Goal: Task Accomplishment & Management: Manage account settings

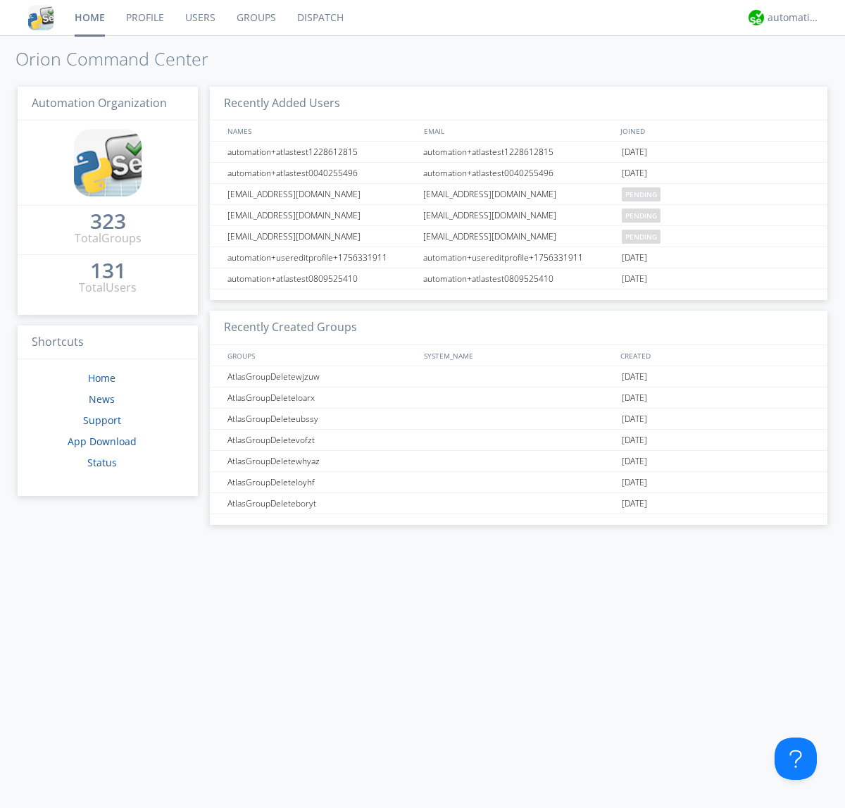
click at [255, 18] on link "Groups" at bounding box center [256, 17] width 61 height 35
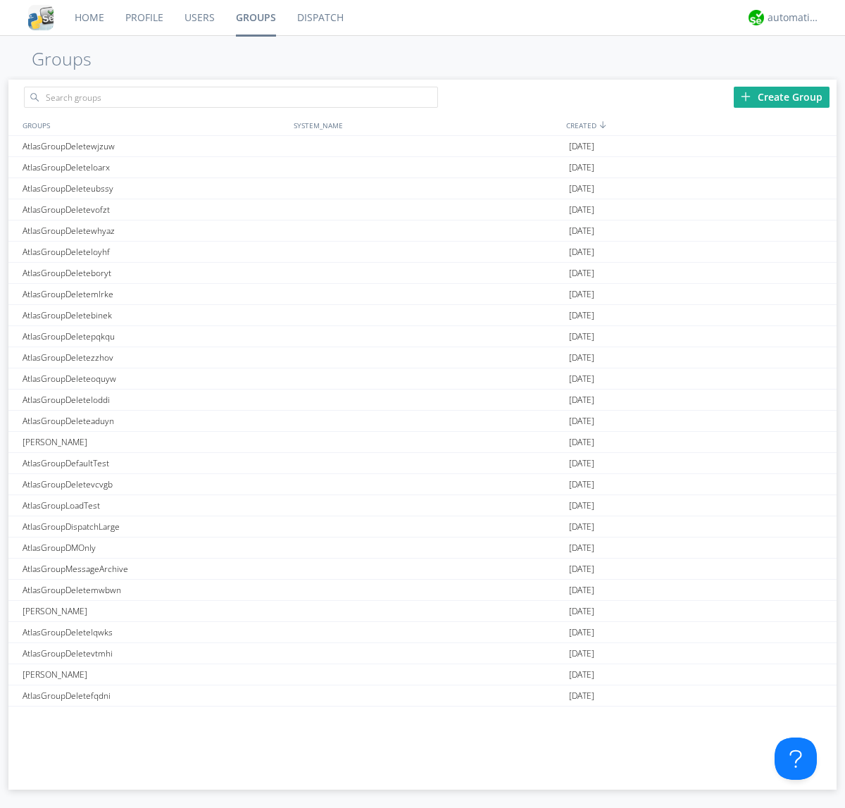
click at [781, 96] on div "Create Group" at bounding box center [782, 97] width 96 height 21
click at [255, 18] on link "Groups" at bounding box center [255, 17] width 61 height 35
type input "AtlasGroupDeletegnppg"
click at [199, 18] on link "Users" at bounding box center [199, 17] width 51 height 35
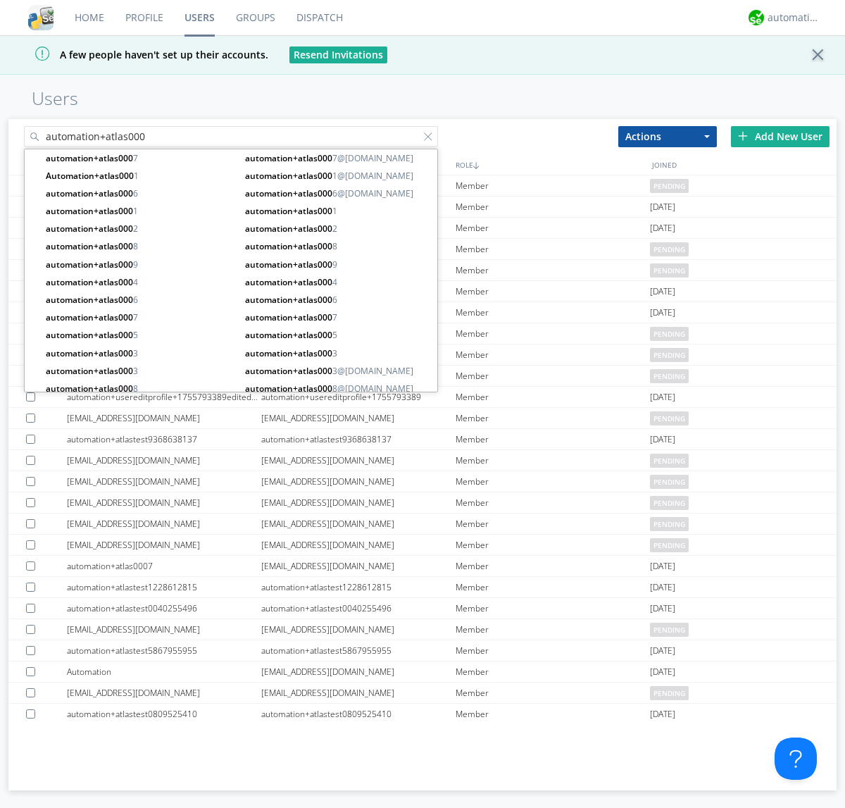
type input "automation+atlas000"
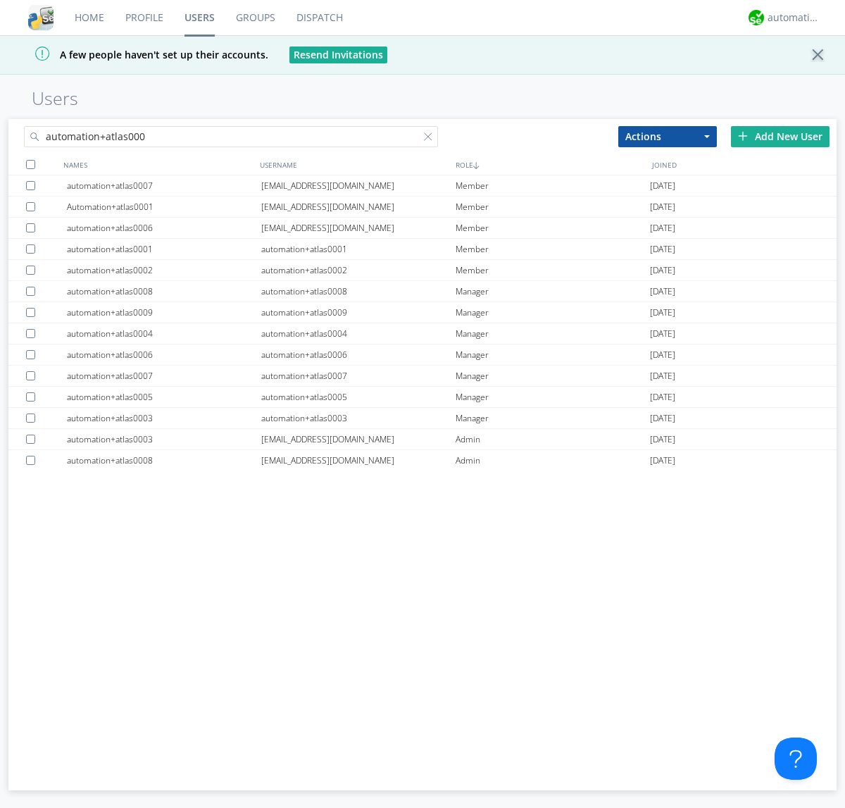
click at [30, 164] on div at bounding box center [30, 164] width 9 height 9
click at [667, 136] on button "Actions" at bounding box center [667, 136] width 99 height 21
click at [0, 0] on link "Add to Group" at bounding box center [0, 0] width 0 height 0
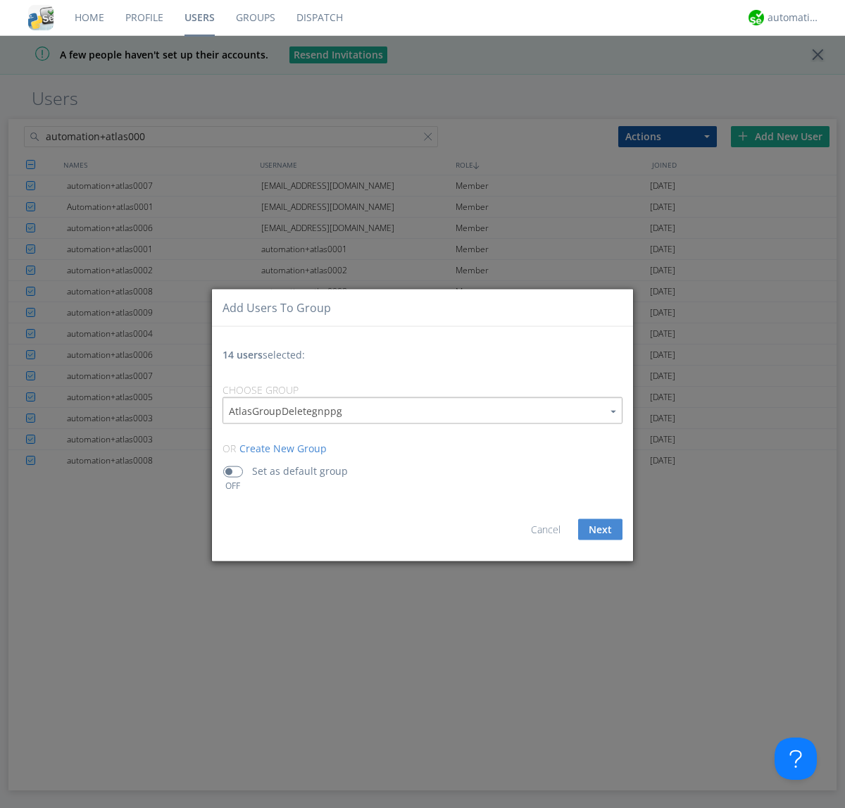
click at [600, 529] on button "Next" at bounding box center [600, 529] width 44 height 21
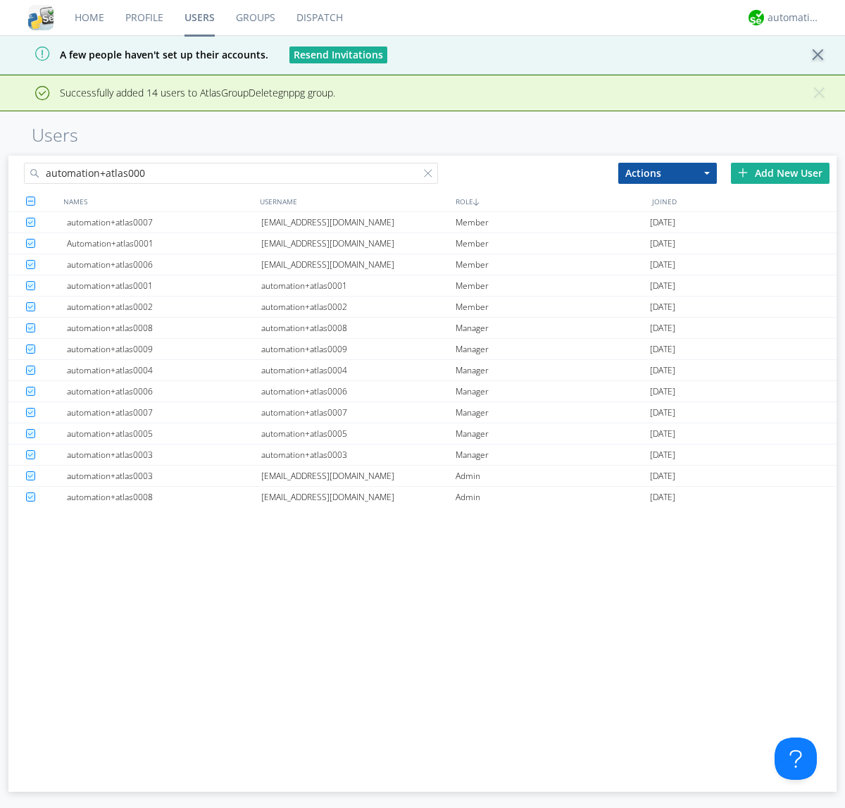
click at [255, 18] on link "Groups" at bounding box center [255, 17] width 61 height 35
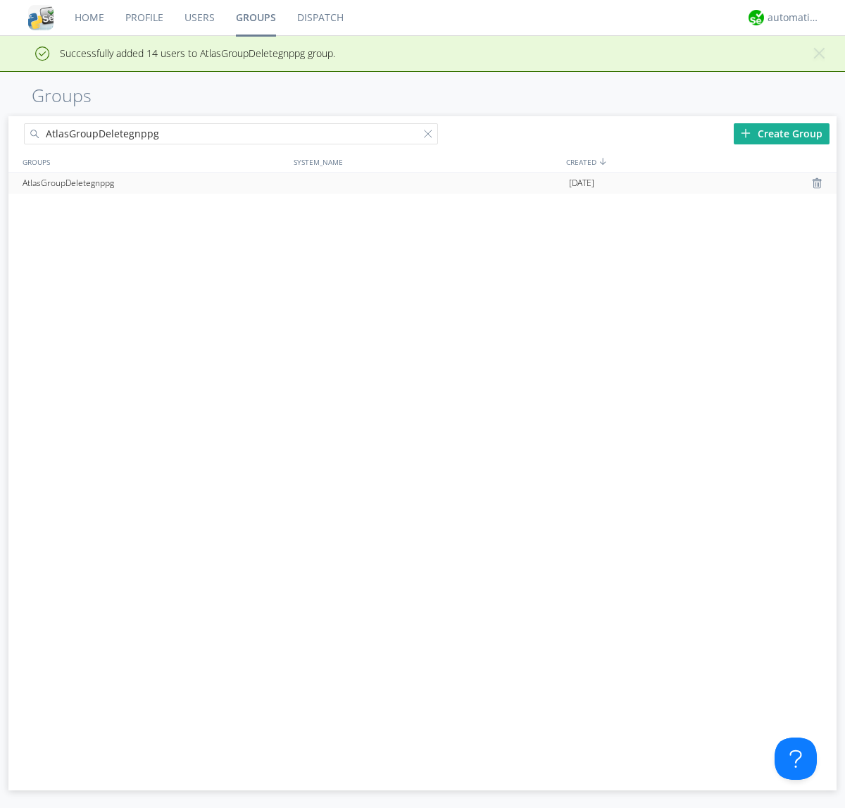
type input "AtlasGroupDeletegnppg"
click at [818, 183] on div at bounding box center [819, 182] width 14 height 11
